Goal: Information Seeking & Learning: Find specific fact

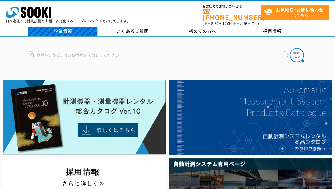
click at [73, 28] on link "企業情報" at bounding box center [63, 31] width 70 height 9
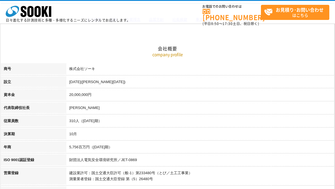
scroll to position [36, 0]
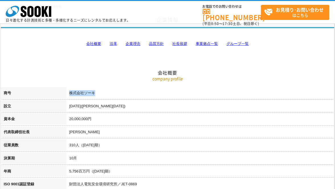
drag, startPoint x: 69, startPoint y: 92, endPoint x: 91, endPoint y: 93, distance: 22.5
click at [96, 95] on td "株式会社ソーキ" at bounding box center [200, 93] width 268 height 13
copy td "株式会社ソーキ"
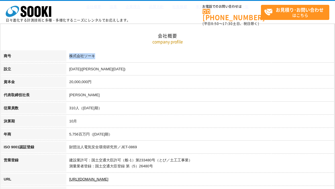
scroll to position [65, 0]
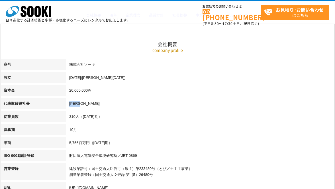
drag, startPoint x: 92, startPoint y: 106, endPoint x: 100, endPoint y: 107, distance: 7.7
click at [100, 107] on td "梶原 英登" at bounding box center [200, 104] width 268 height 13
copy td "梶原 英登"
drag, startPoint x: 65, startPoint y: 75, endPoint x: 88, endPoint y: 75, distance: 22.5
click at [88, 75] on tr "設立 1989年4月(平成元年)" at bounding box center [167, 78] width 333 height 13
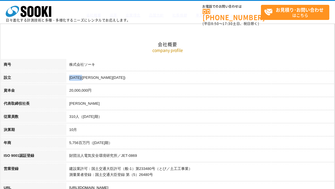
copy tr "設立 1989年4月"
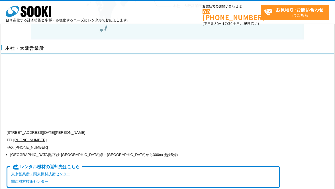
scroll to position [1346, 0]
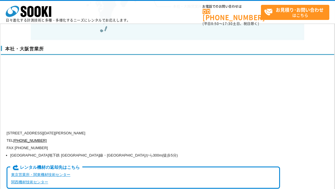
drag, startPoint x: 30, startPoint y: 120, endPoint x: 126, endPoint y: 118, distance: 96.0
click at [126, 130] on p "〒550-0005 大阪府大阪市西区西本町1-15-10 辰野西本町ビル13階" at bounding box center [143, 133] width 273 height 7
copy p "大阪府大阪市西区西本町1-15-10 辰野西本町ビル13階"
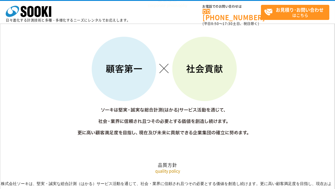
scroll to position [919, 0]
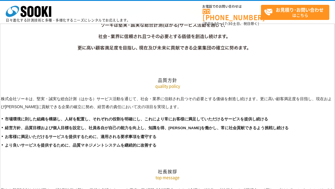
drag, startPoint x: 0, startPoint y: 86, endPoint x: 160, endPoint y: 95, distance: 160.2
copy p "株式会社ソーキは、堅実・誠実な総合計測（はかる）サービス活動を通じて、社会・業界に信頼され且つその必要とする価値を創造し続けます。更に高い顧客満足度を目指し、…"
